Goal: Task Accomplishment & Management: Manage account settings

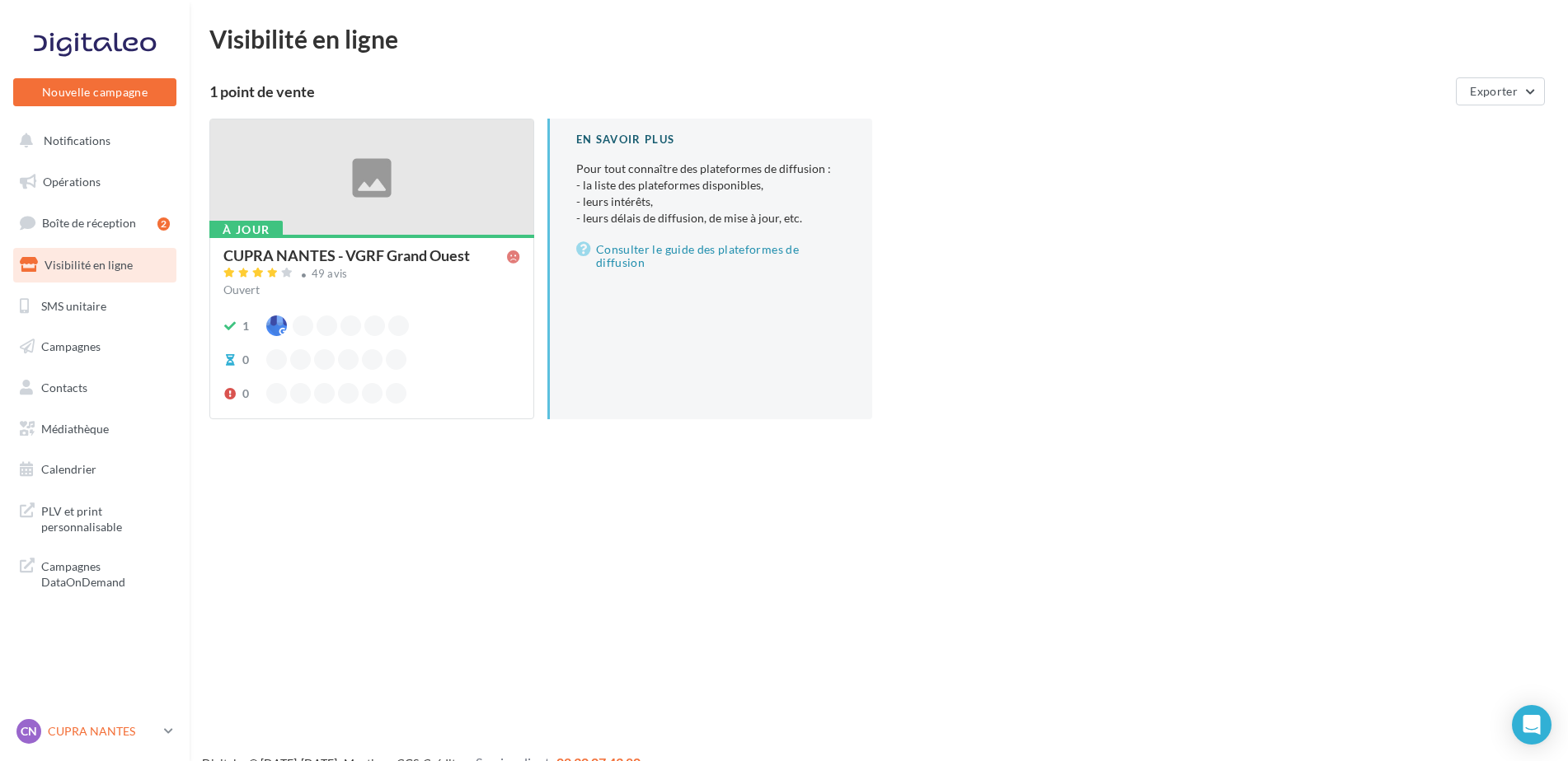
click at [84, 728] on p "CUPRA NANTES" at bounding box center [103, 731] width 110 height 16
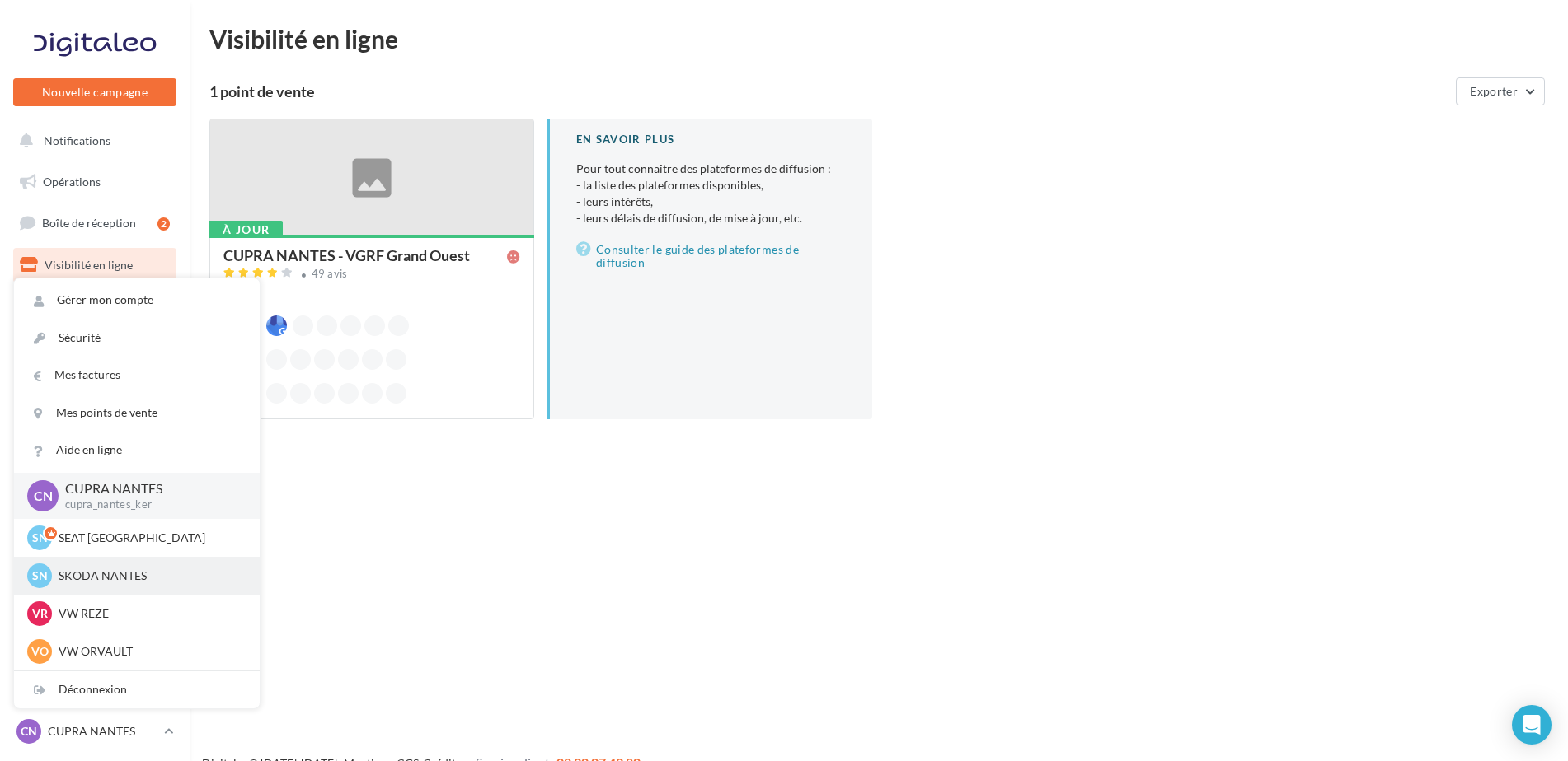
click at [81, 577] on p "SKODA NANTES" at bounding box center [149, 576] width 181 height 16
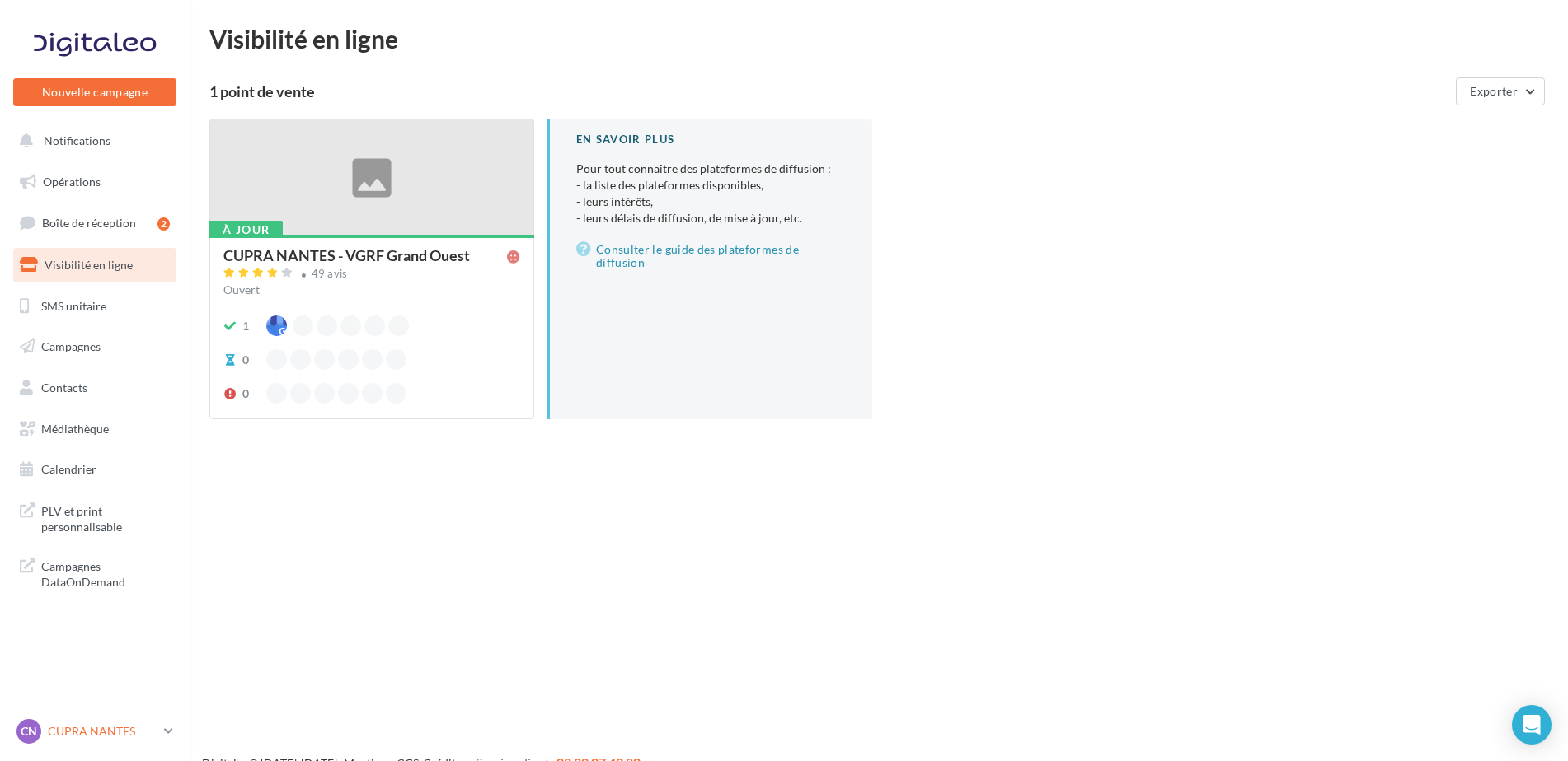
click at [95, 729] on p "CUPRA NANTES" at bounding box center [103, 731] width 110 height 16
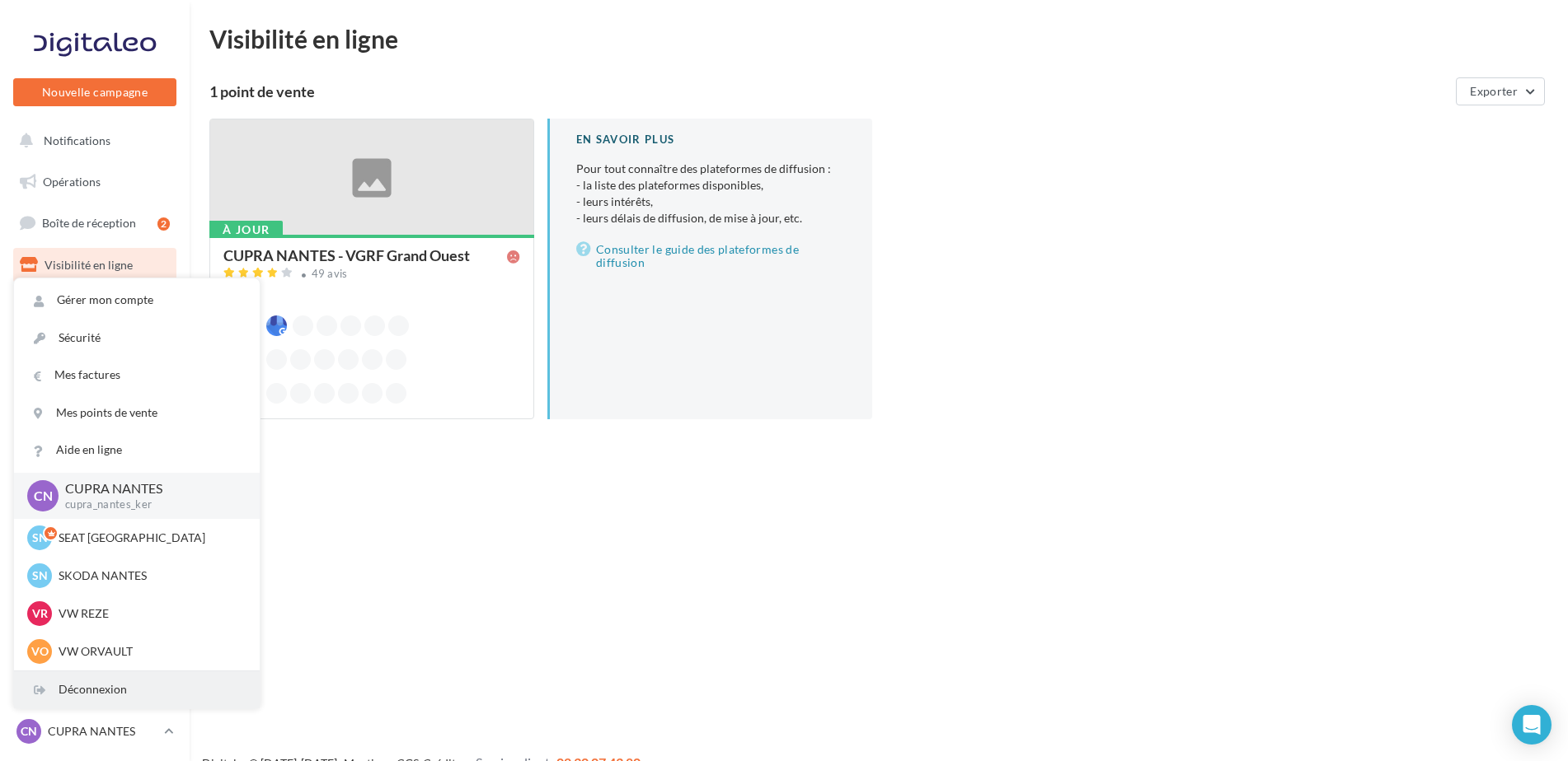
click at [93, 674] on div "Déconnexion" at bounding box center [137, 689] width 246 height 37
